Goal: Communication & Community: Answer question/provide support

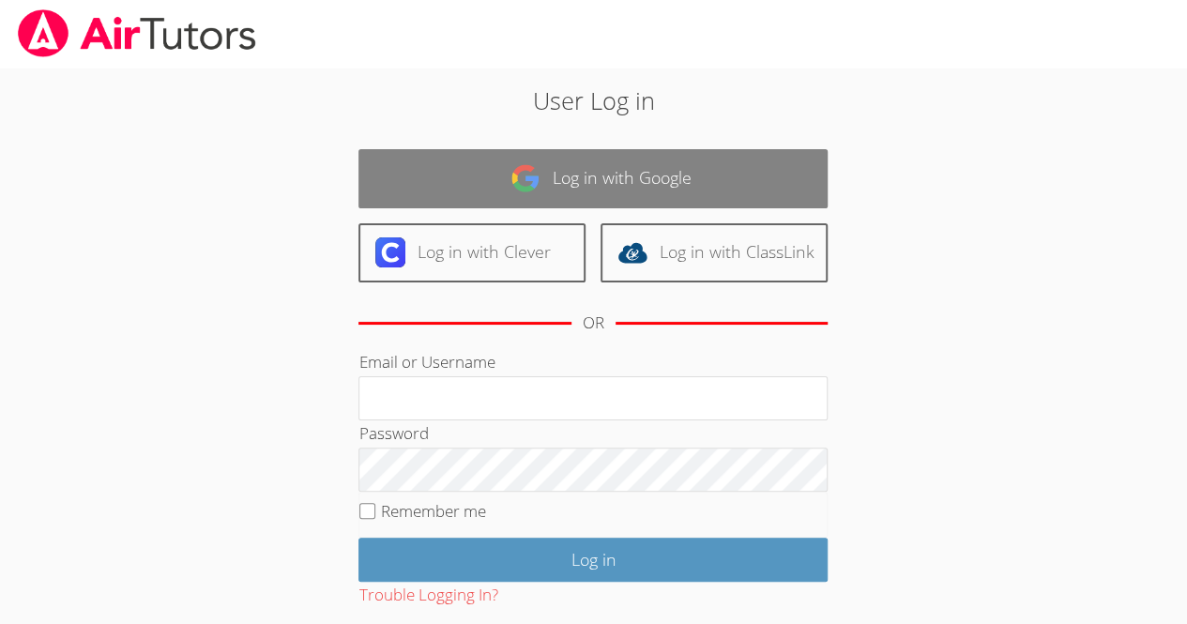
click at [634, 187] on link "Log in with Google" at bounding box center [593, 178] width 469 height 59
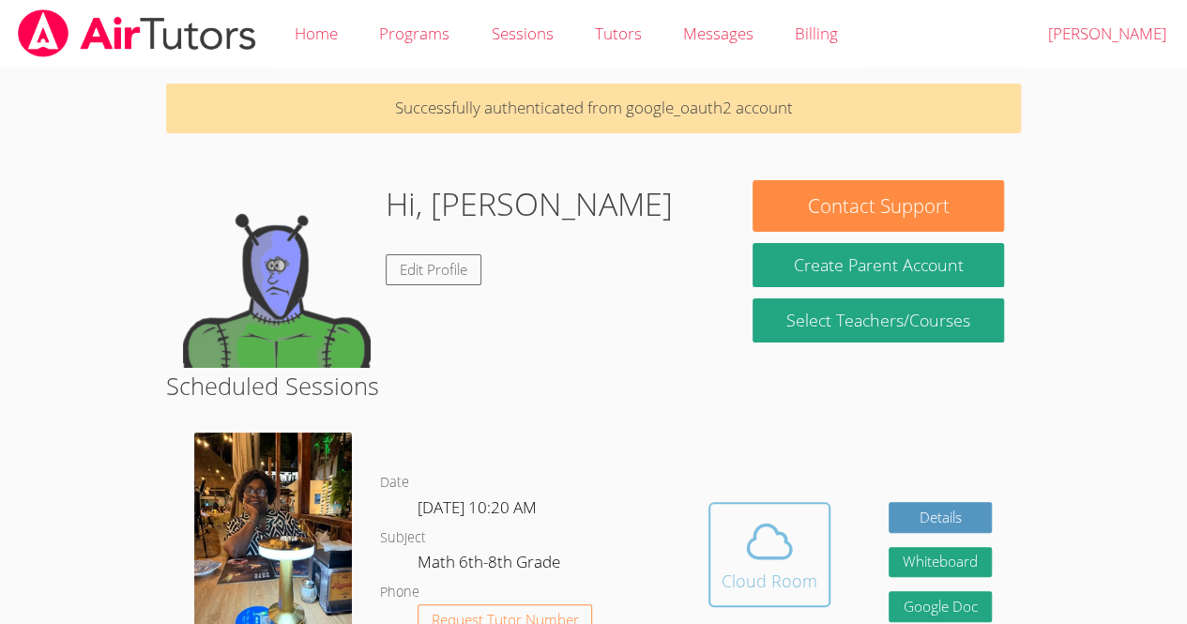
click at [728, 527] on span at bounding box center [770, 541] width 96 height 53
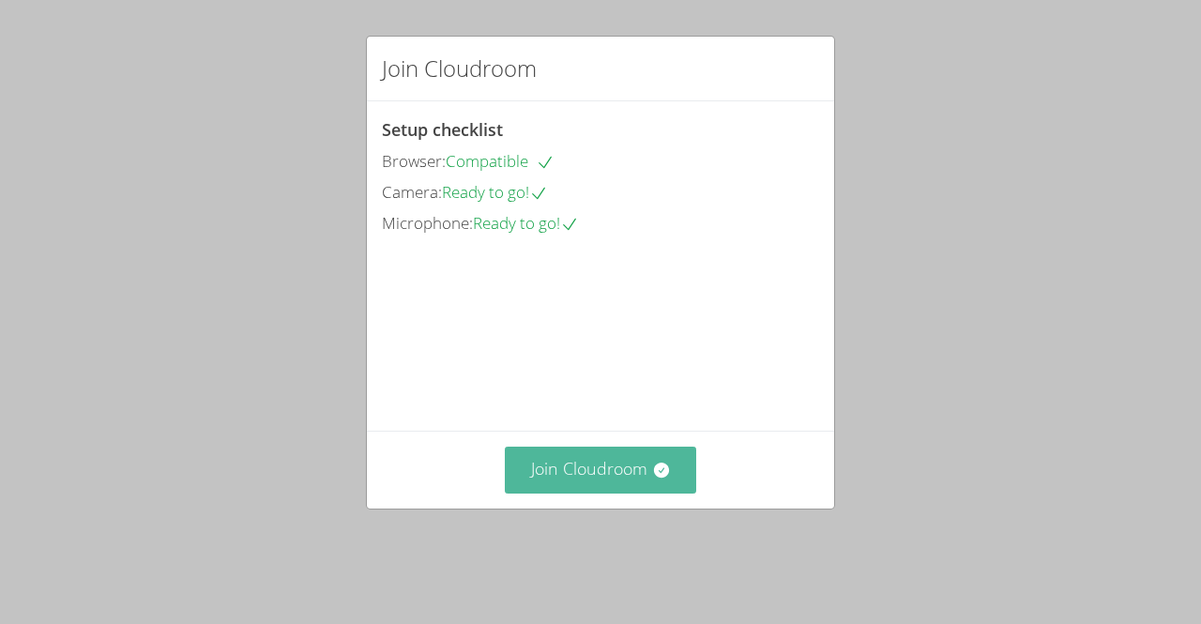
click at [620, 493] on button "Join Cloudroom" at bounding box center [601, 470] width 192 height 46
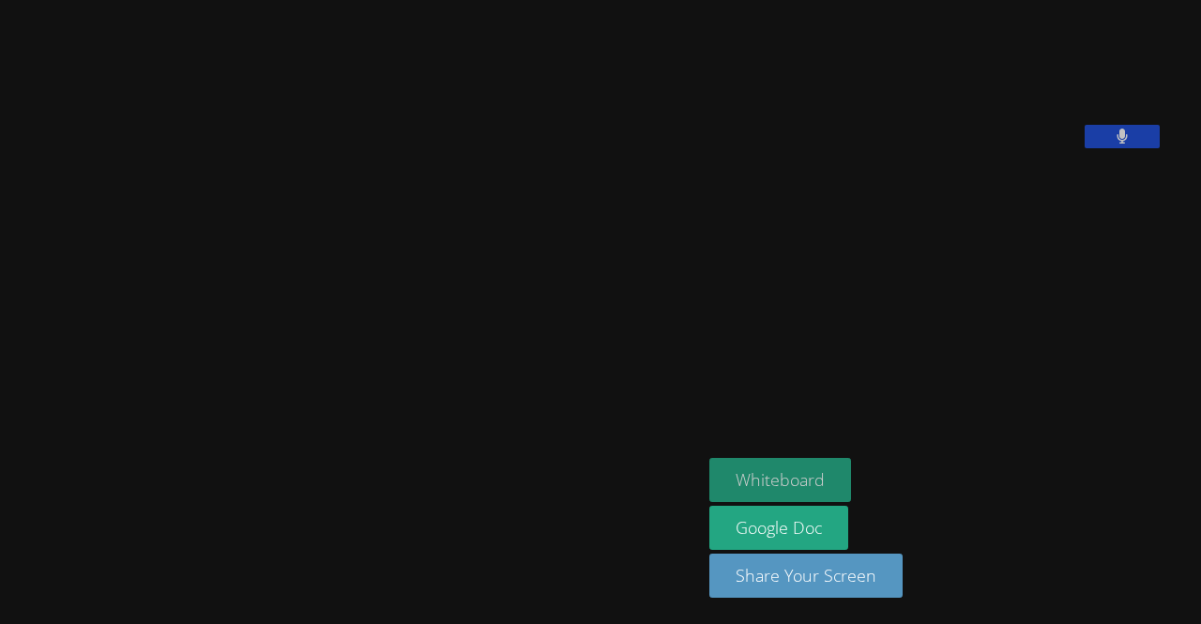
click at [851, 474] on button "Whiteboard" at bounding box center [781, 480] width 142 height 44
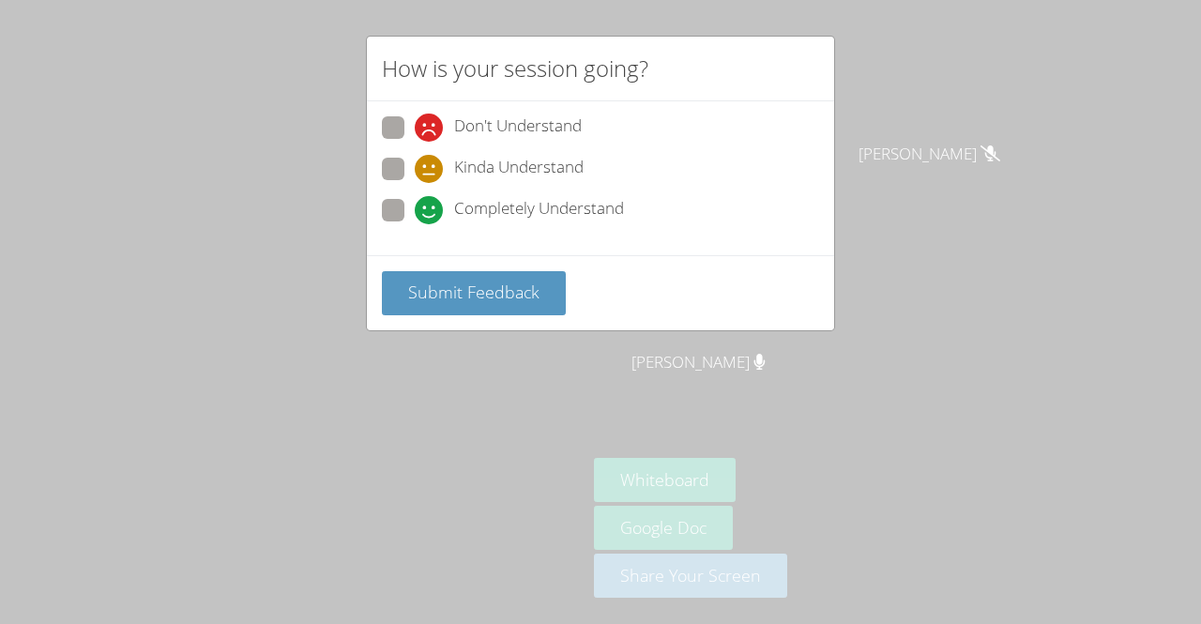
drag, startPoint x: 1057, startPoint y: 110, endPoint x: 516, endPoint y: 191, distance: 546.6
click at [516, 191] on div "How is your session going? Don't Understand Kinda Understand Completely Underst…" at bounding box center [600, 312] width 1201 height 624
click at [412, 204] on label "Completely Understand" at bounding box center [503, 211] width 242 height 25
click at [415, 204] on input "Completely Understand" at bounding box center [423, 207] width 16 height 16
radio input "true"
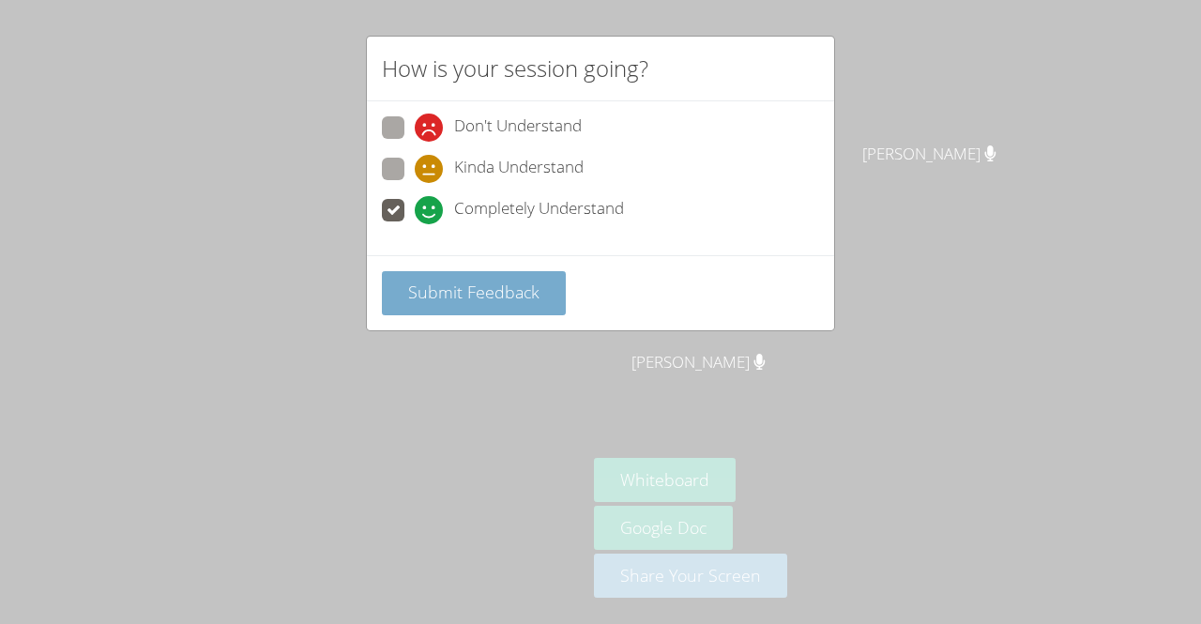
click at [494, 298] on span "Submit Feedback" at bounding box center [473, 292] width 131 height 23
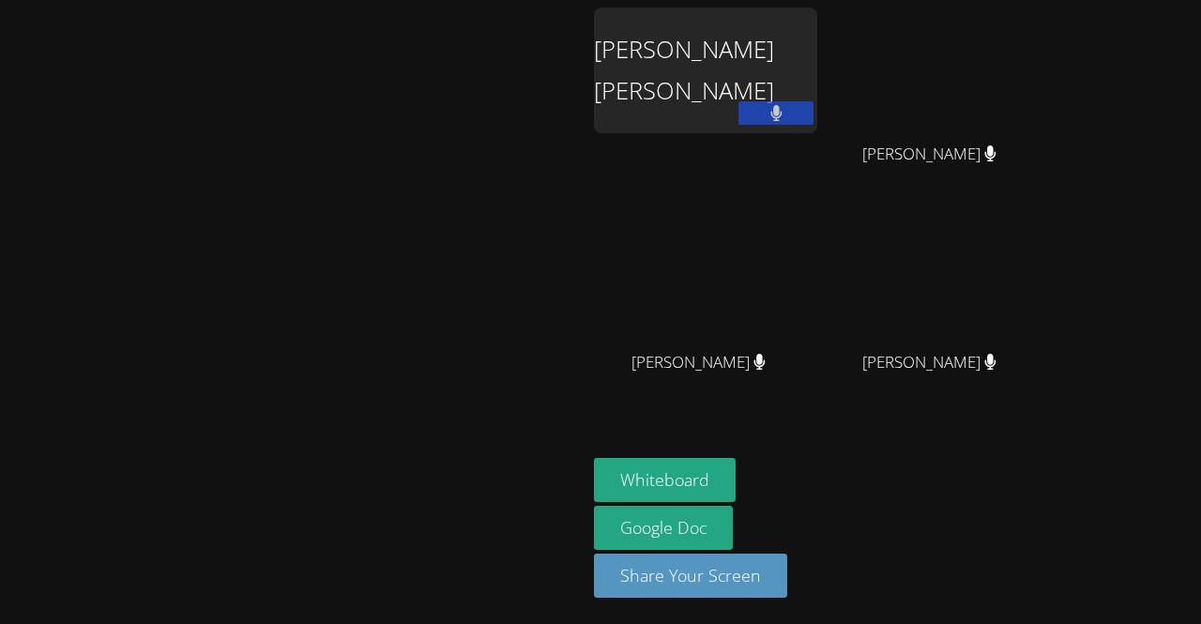
click at [809, 78] on div "Allan Pineda Fabian" at bounding box center [705, 71] width 223 height 126
